Goal: Browse casually

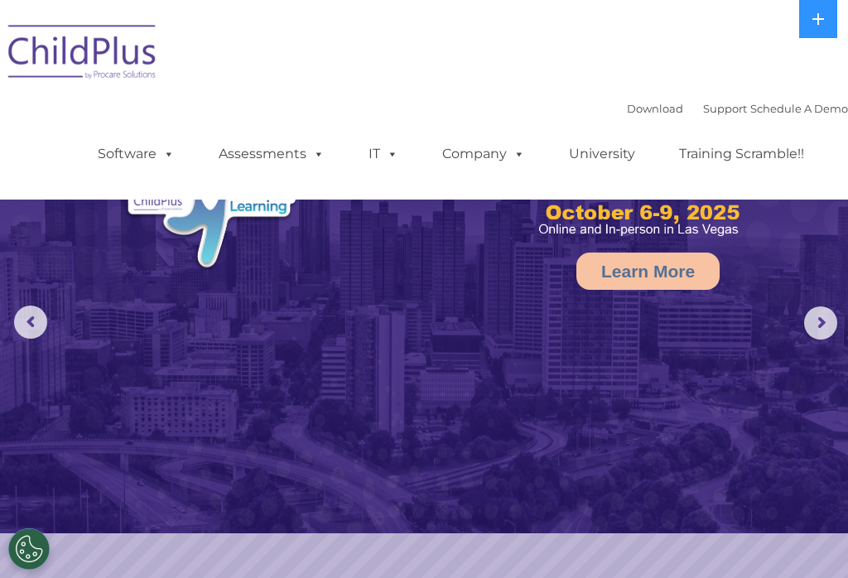
select select "MEDIUM"
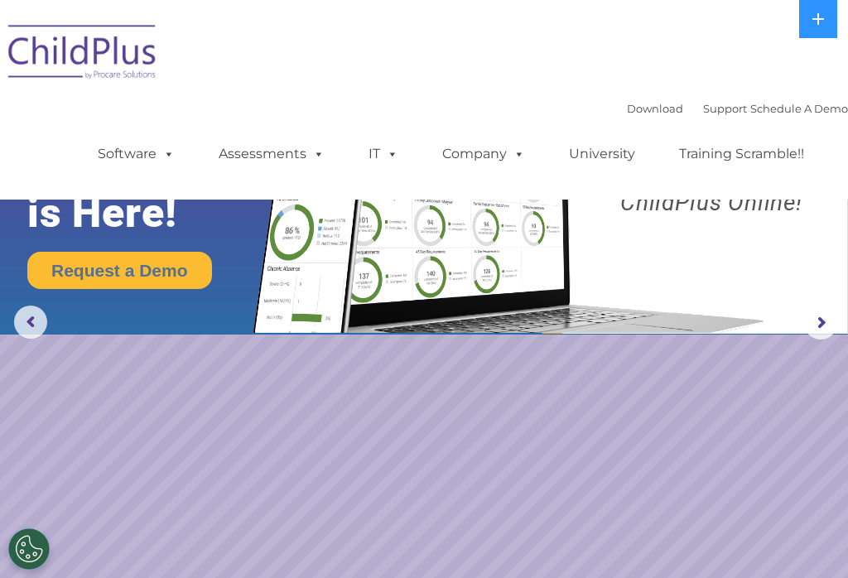
click at [167, 146] on span at bounding box center [166, 154] width 18 height 16
click at [133, 95] on img at bounding box center [83, 54] width 166 height 83
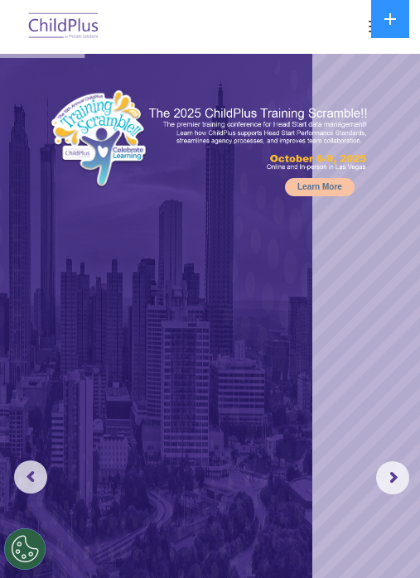
select select "MEDIUM"
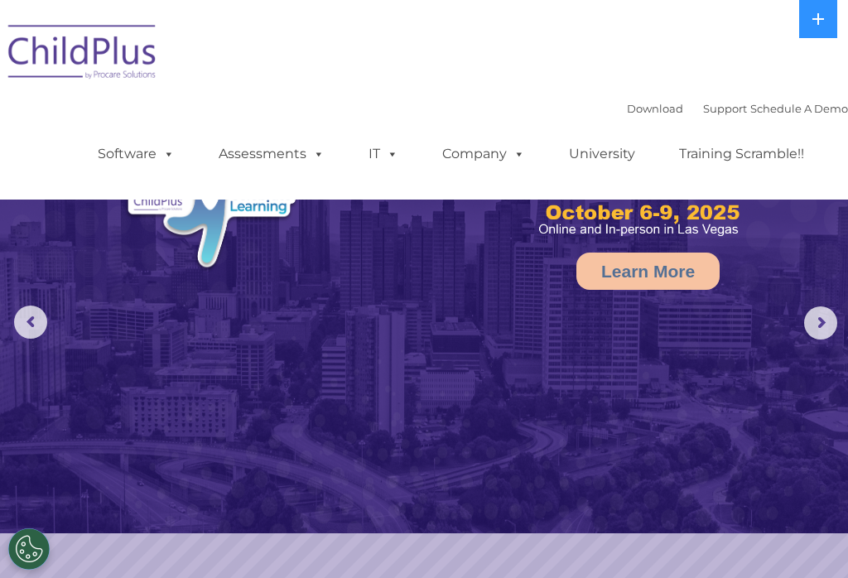
select select "MEDIUM"
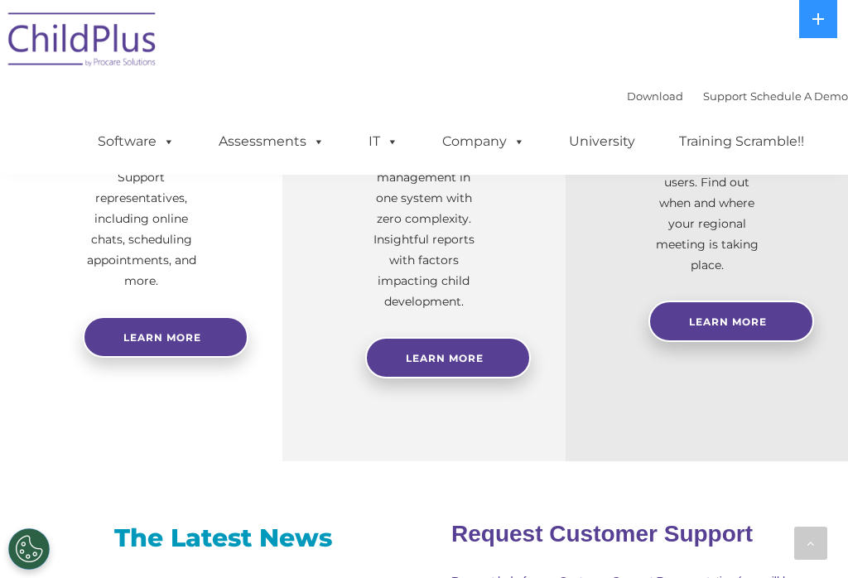
scroll to position [794, 0]
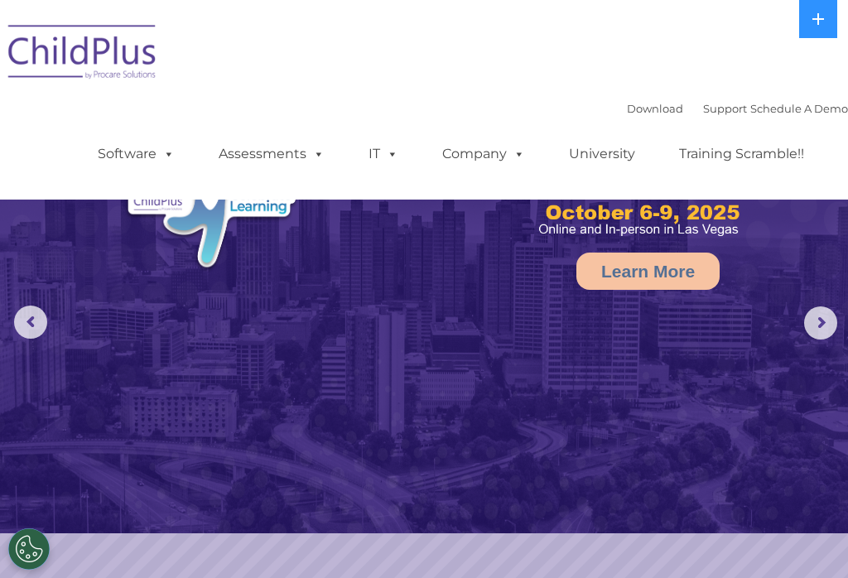
select select "MEDIUM"
click at [821, 336] on rs-arrow at bounding box center [820, 323] width 33 height 33
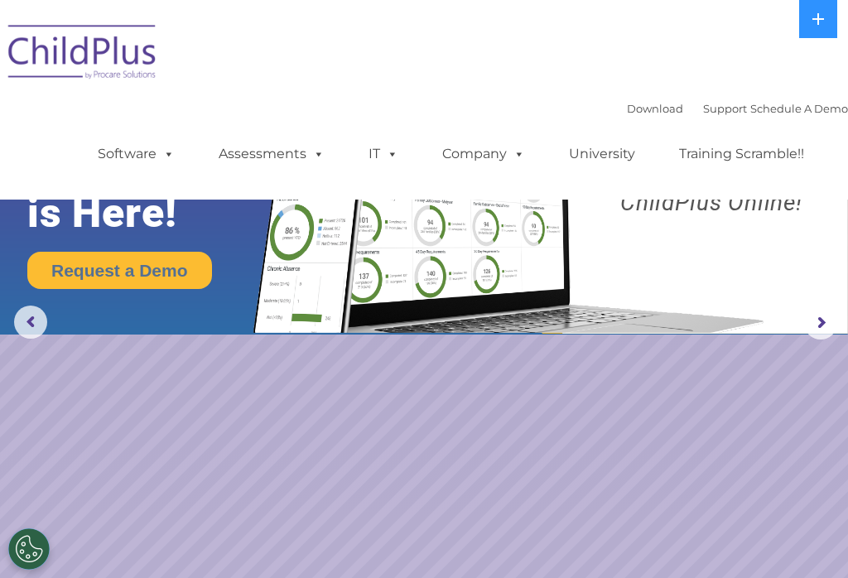
click at [836, 323] on rs-arrow at bounding box center [820, 323] width 33 height 33
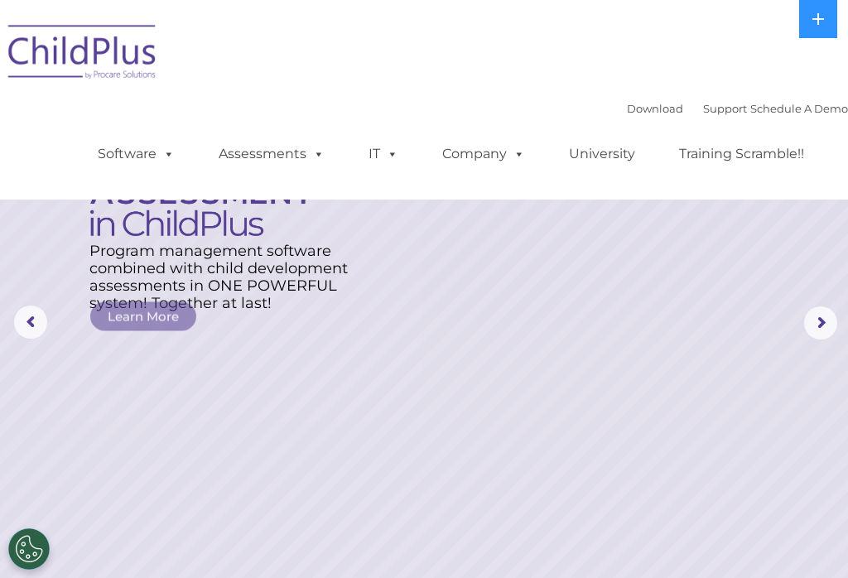
click at [833, 315] on rs-arrow at bounding box center [820, 323] width 33 height 33
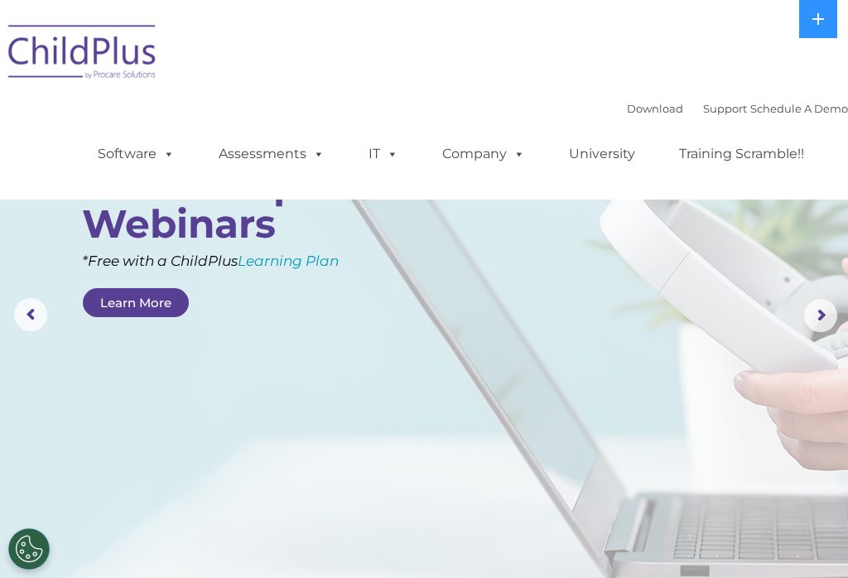
scroll to position [9, 0]
click at [822, 317] on rs-arrow at bounding box center [820, 313] width 33 height 33
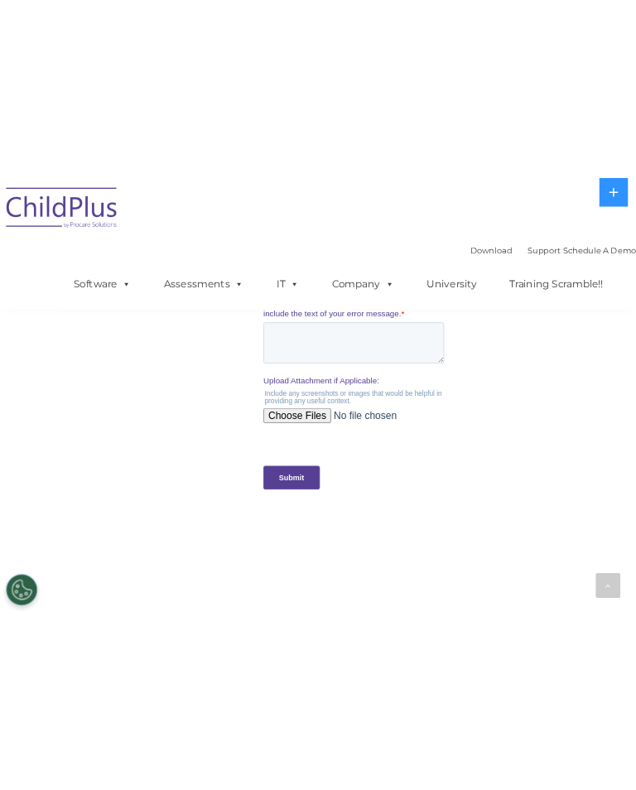
scroll to position [1748, 0]
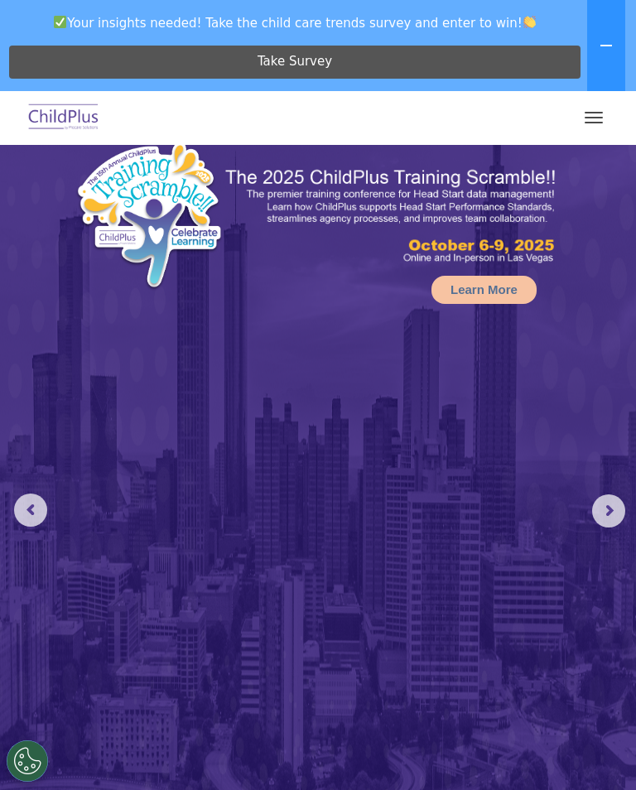
scroll to position [58, 0]
select select "MEDIUM"
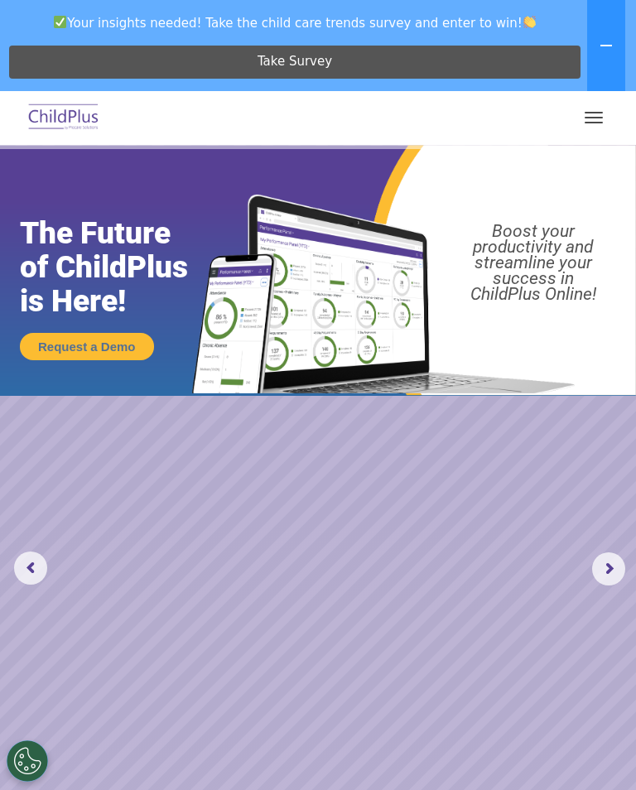
scroll to position [0, 0]
click at [581, 109] on button "button" at bounding box center [594, 117] width 35 height 27
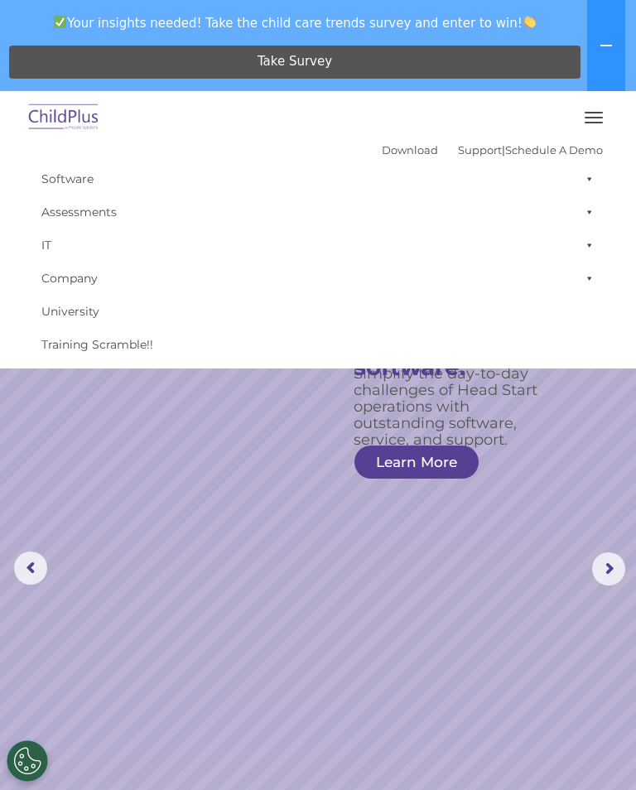
click at [615, 42] on button at bounding box center [606, 45] width 38 height 91
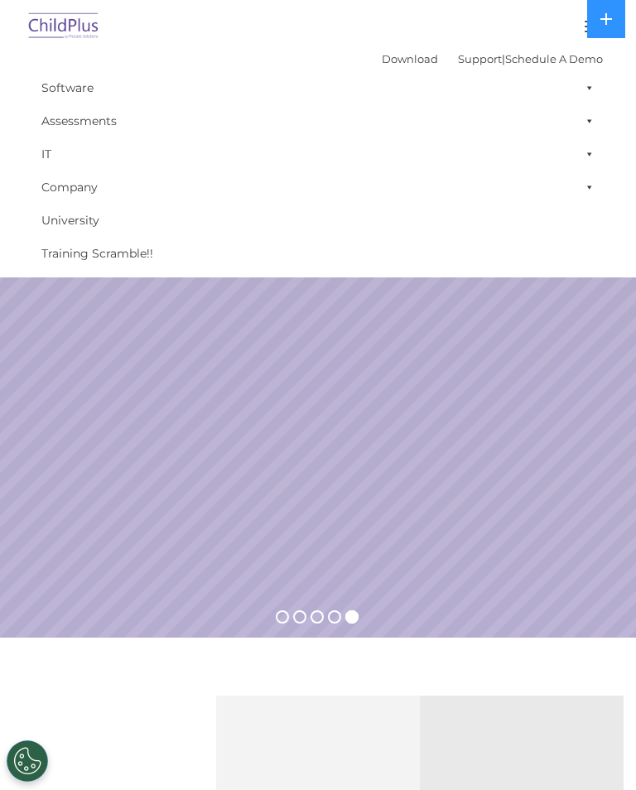
scroll to position [265, 0]
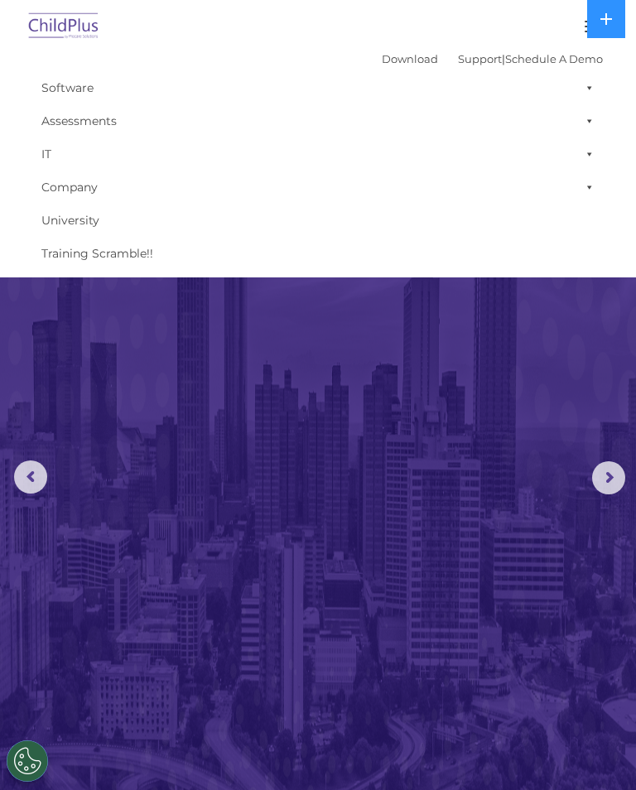
select select "MEDIUM"
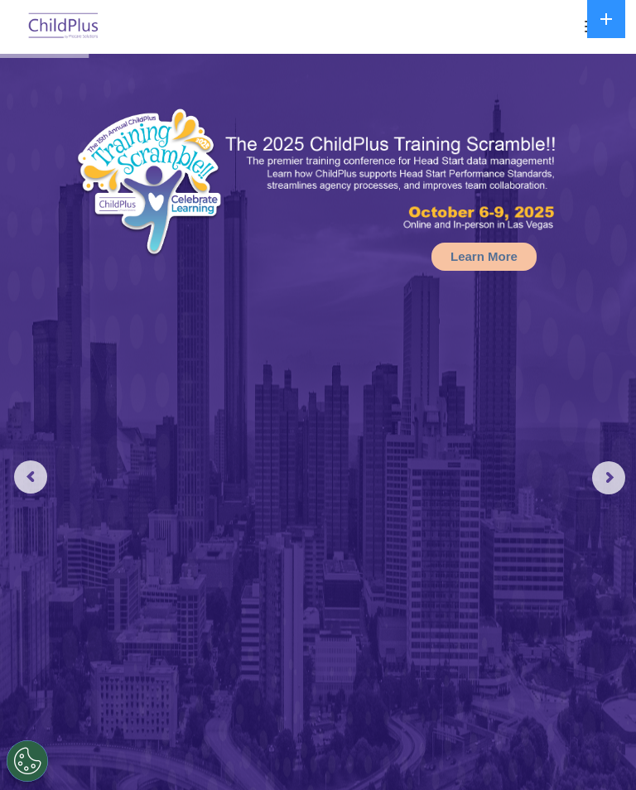
select select "MEDIUM"
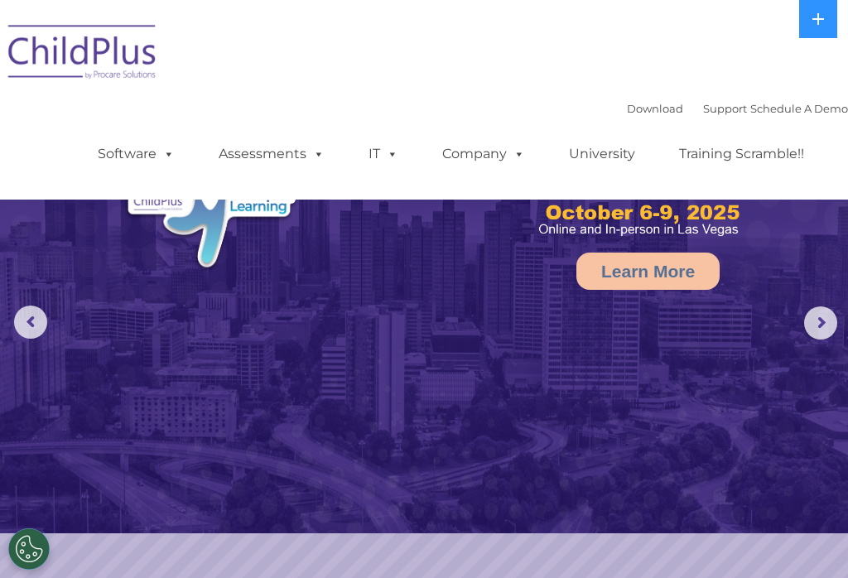
select select "MEDIUM"
